Goal: Information Seeking & Learning: Find specific page/section

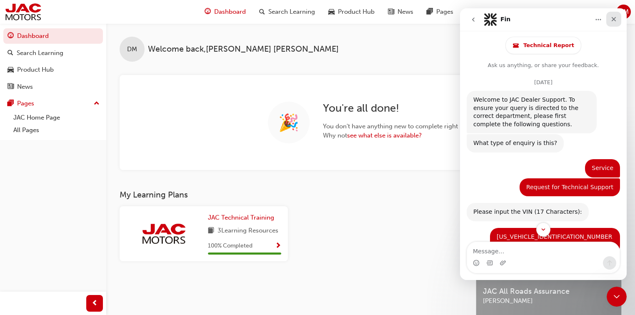
click at [613, 23] on div "Close" at bounding box center [613, 19] width 15 height 15
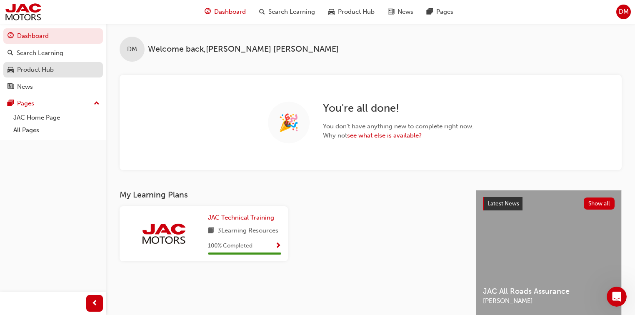
scroll to position [3250, 0]
click at [78, 73] on div "Product Hub" at bounding box center [53, 70] width 91 height 10
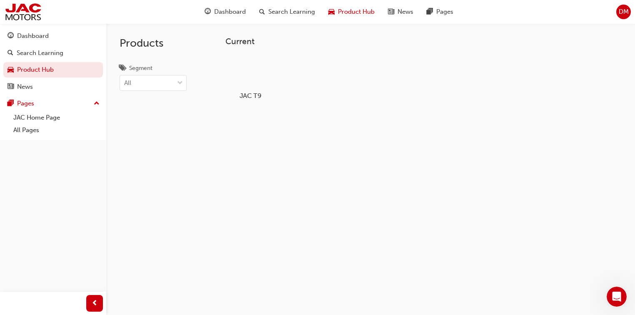
click at [245, 92] on h5 "JAC T9" at bounding box center [250, 96] width 46 height 8
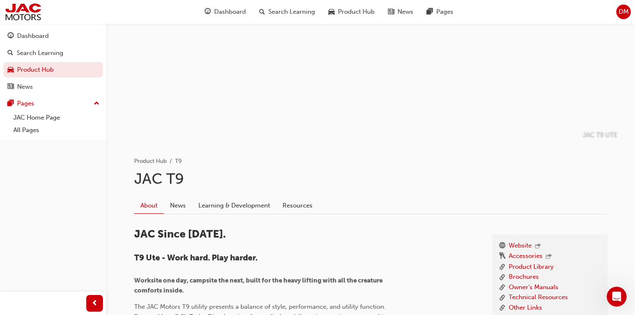
scroll to position [100, 0]
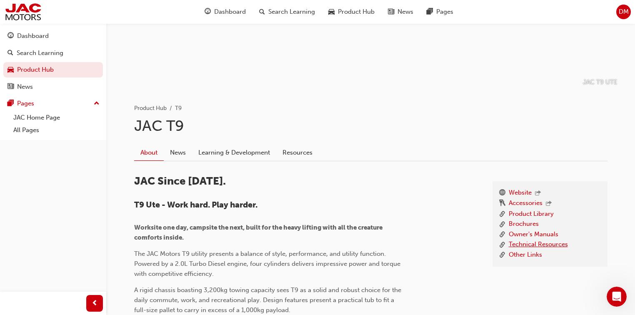
click at [534, 246] on link "Technical Resources" at bounding box center [538, 245] width 59 height 10
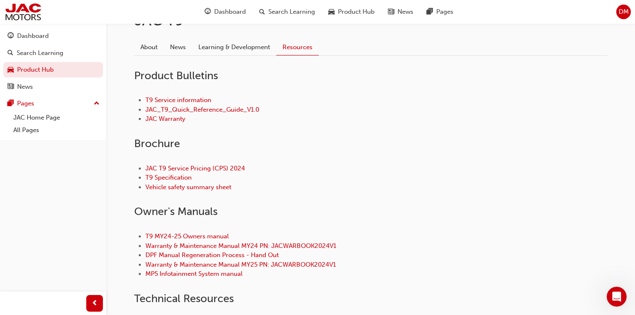
scroll to position [200, 0]
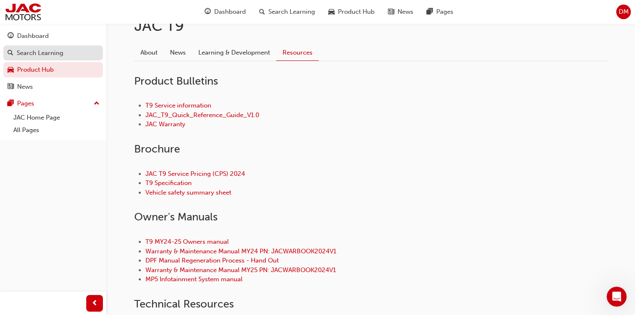
click at [56, 57] on div "Search Learning" at bounding box center [40, 53] width 47 height 10
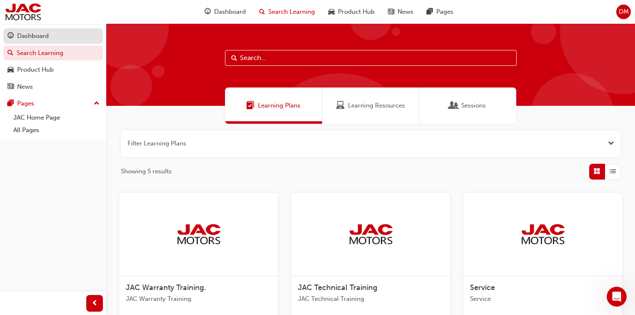
click at [52, 39] on div "Dashboard" at bounding box center [53, 36] width 91 height 10
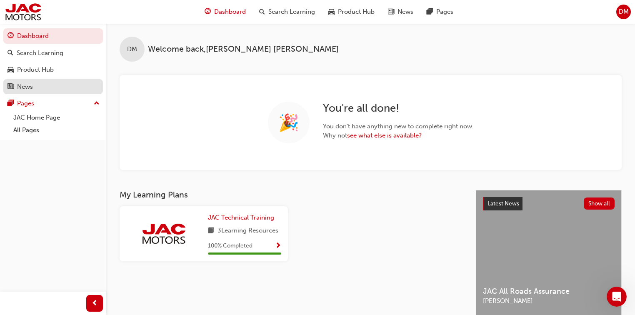
click at [44, 88] on div "News" at bounding box center [53, 87] width 91 height 10
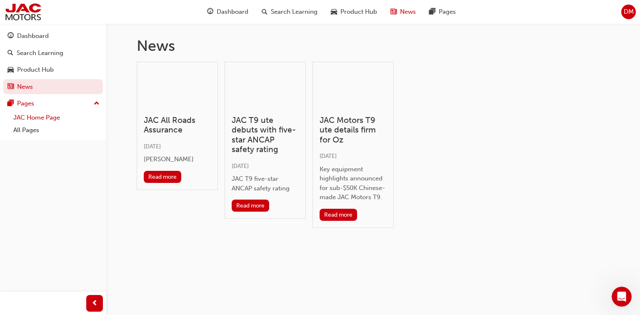
click at [47, 118] on link "JAC Home Page" at bounding box center [56, 117] width 93 height 13
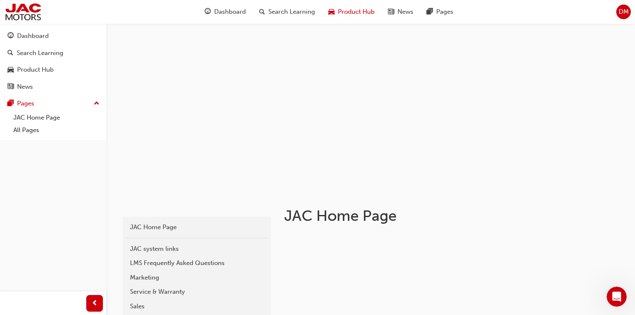
click at [342, 10] on span "Product Hub" at bounding box center [356, 12] width 37 height 10
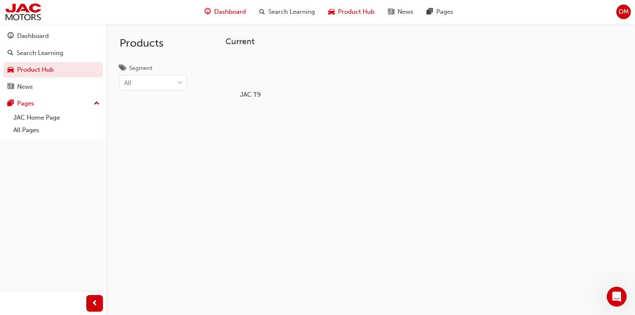
click at [243, 13] on span "Dashboard" at bounding box center [230, 12] width 32 height 10
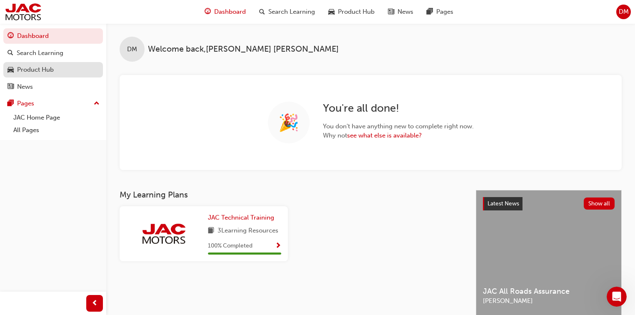
click at [28, 74] on div "Product Hub" at bounding box center [35, 70] width 37 height 10
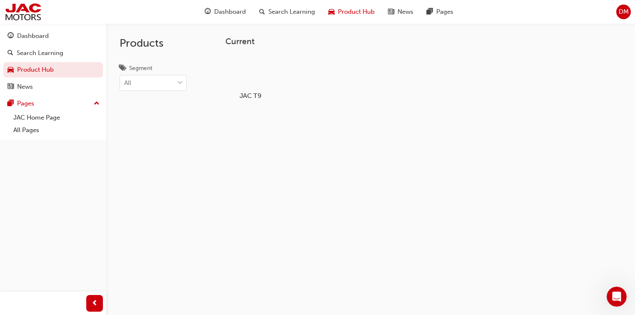
click at [248, 92] on h5 "JAC T9" at bounding box center [250, 96] width 46 height 8
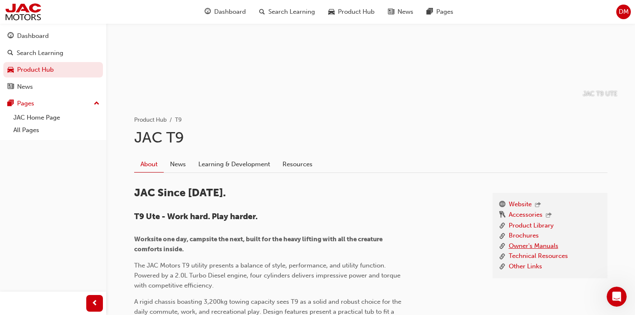
scroll to position [100, 0]
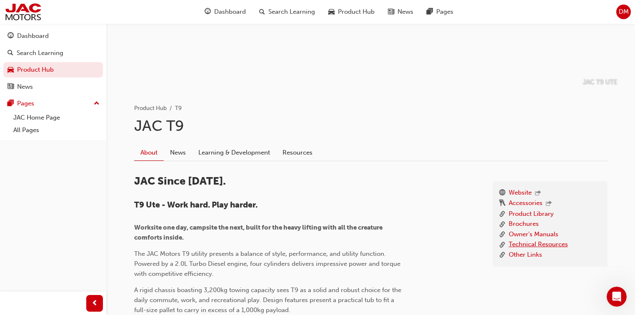
click at [542, 245] on link "Technical Resources" at bounding box center [538, 245] width 59 height 10
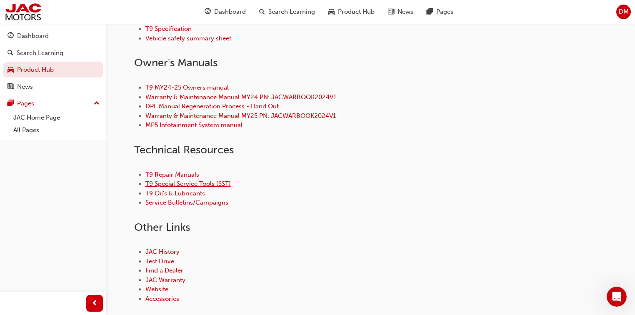
scroll to position [400, 0]
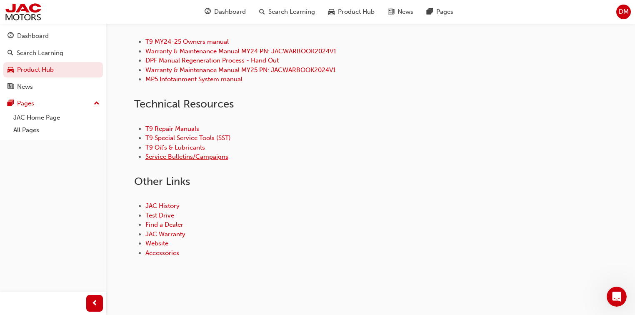
click at [186, 158] on link "Service Bulletins/Campaigns" at bounding box center [186, 157] width 83 height 8
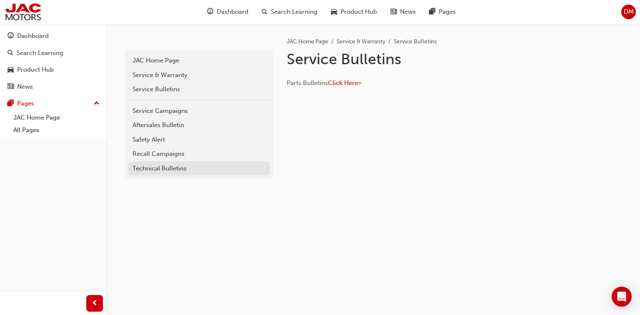
click at [176, 164] on div "Technical Bulletins" at bounding box center [199, 169] width 133 height 10
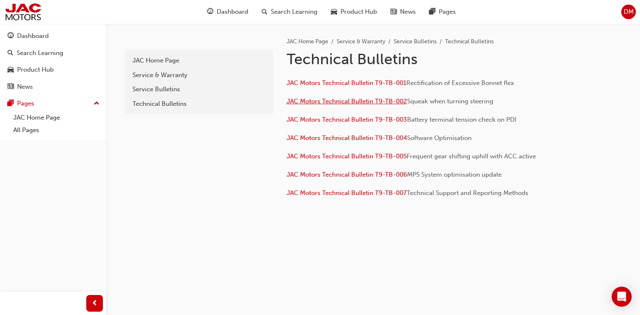
click at [361, 101] on span "JAC Motors Technical Bulletin T9-TB-002" at bounding box center [347, 102] width 120 height 8
